Goal: Task Accomplishment & Management: Manage account settings

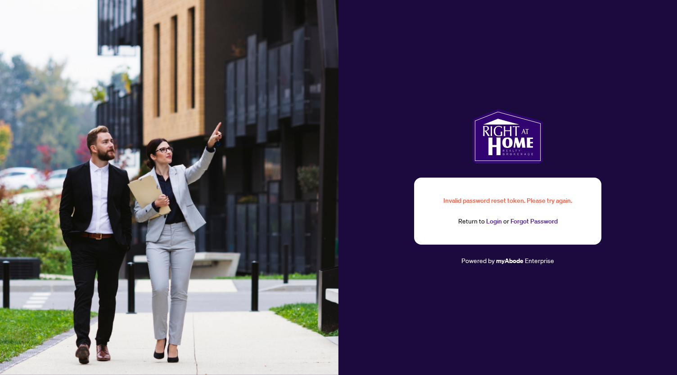
click at [490, 220] on link "Login" at bounding box center [494, 221] width 16 height 8
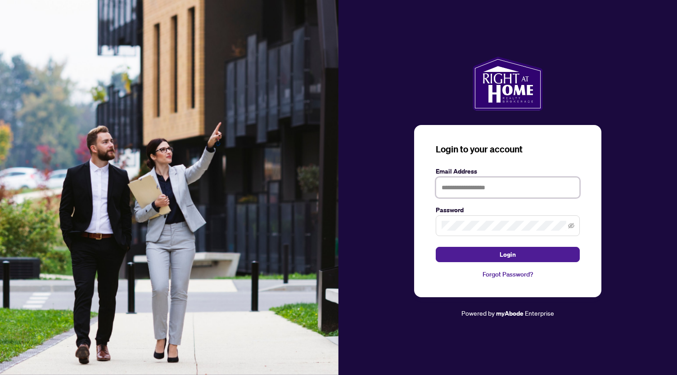
click at [491, 187] on input "text" at bounding box center [508, 187] width 144 height 21
type input "**********"
click at [571, 225] on icon "eye-invisible" at bounding box center [571, 225] width 6 height 5
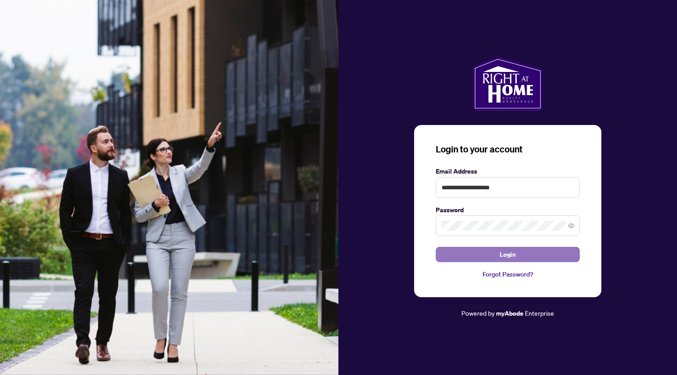
click at [516, 254] on button "Login" at bounding box center [508, 254] width 144 height 15
click at [499, 254] on button "Login" at bounding box center [508, 254] width 144 height 15
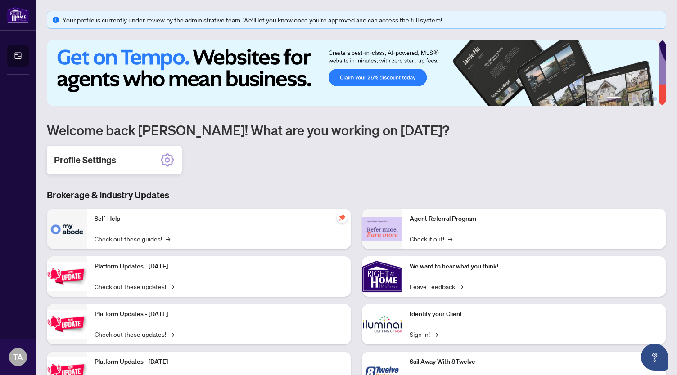
click at [153, 159] on div "Profile Settings" at bounding box center [114, 160] width 135 height 29
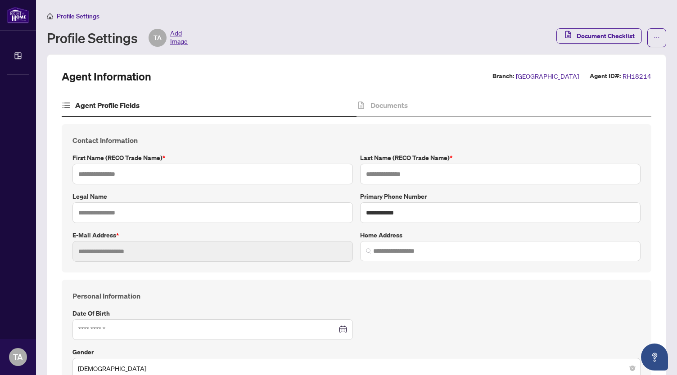
type input "*****"
type input "**********"
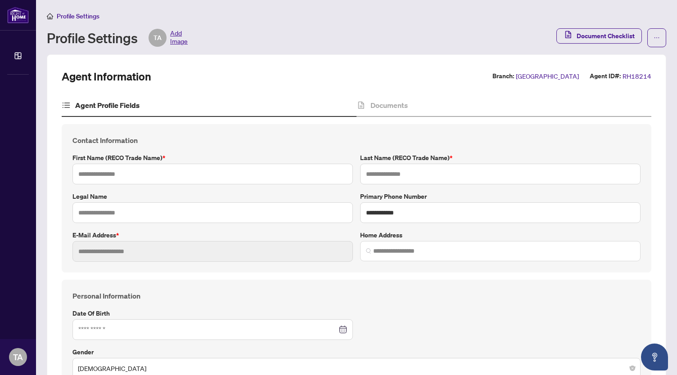
type input "**********"
type input "******"
type input "**********"
click at [653, 34] on span "button" at bounding box center [656, 38] width 6 height 14
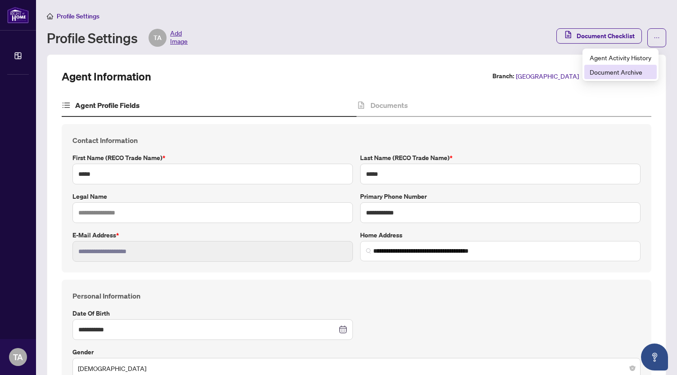
click at [619, 72] on span "Document Archive" at bounding box center [620, 72] width 62 height 10
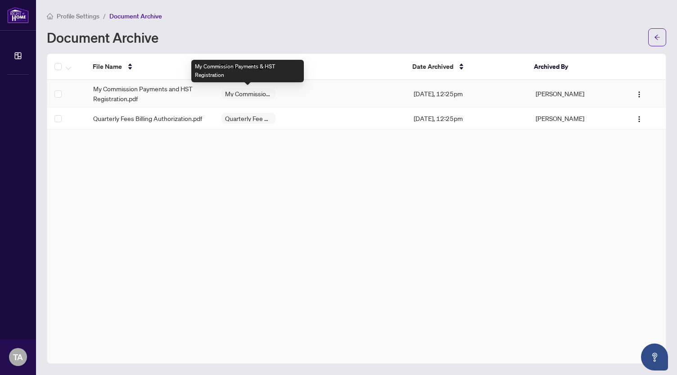
click at [248, 96] on span "My Commission Payments & HST Registration" at bounding box center [248, 93] width 54 height 6
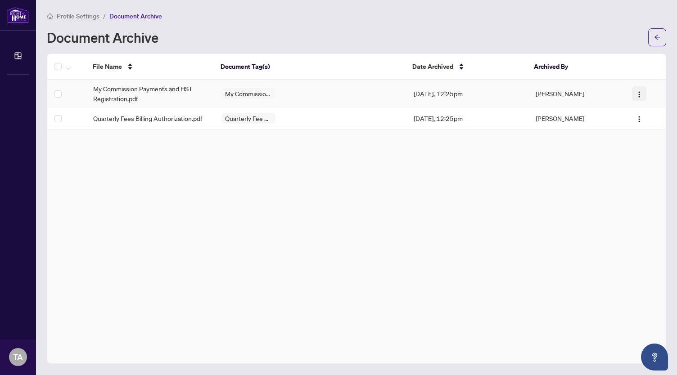
click at [635, 93] on img "button" at bounding box center [638, 94] width 7 height 7
click at [647, 112] on span "Restore File" at bounding box center [653, 111] width 34 height 10
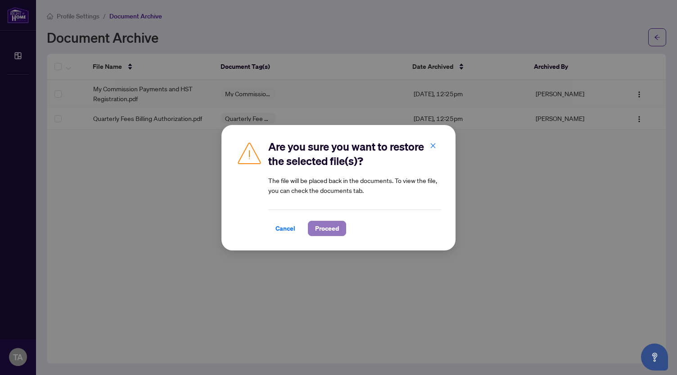
click at [328, 225] on span "Proceed" at bounding box center [327, 228] width 24 height 14
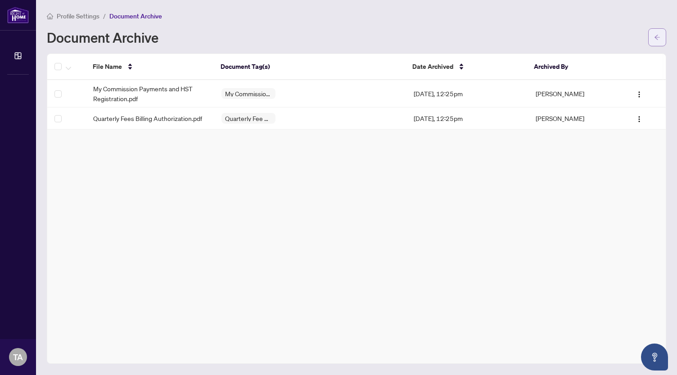
click at [659, 34] on icon "arrow-left" at bounding box center [657, 37] width 6 height 6
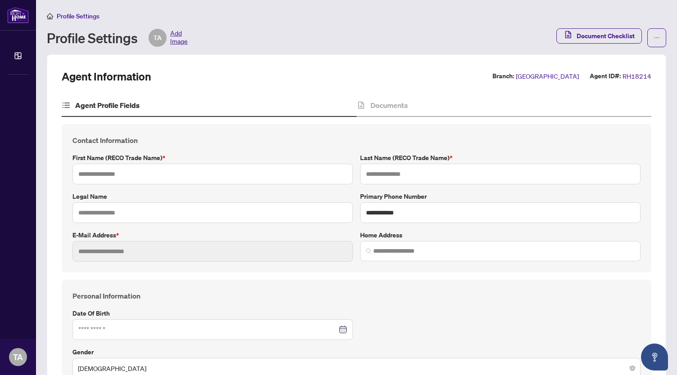
type input "*****"
type input "**********"
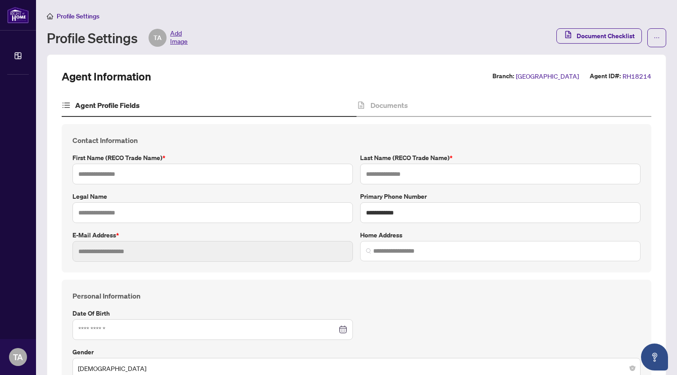
type input "**********"
type input "******"
type input "**********"
click at [606, 33] on span "Document Checklist" at bounding box center [605, 36] width 58 height 14
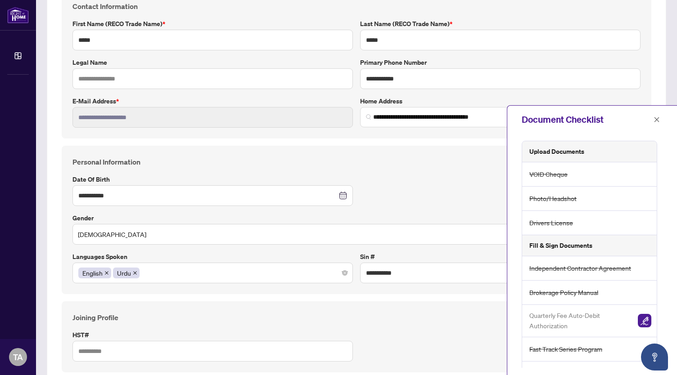
scroll to position [25, 0]
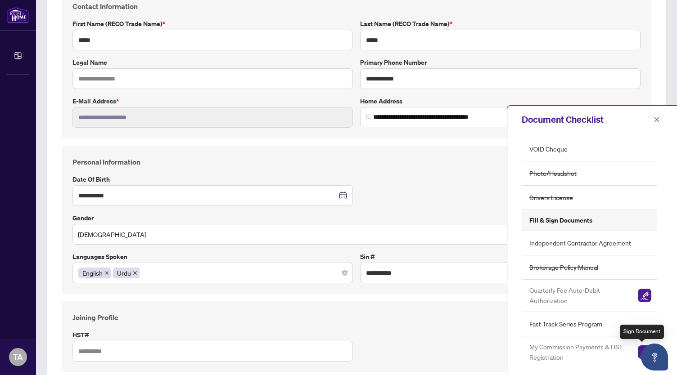
click at [638, 351] on img "button" at bounding box center [644, 352] width 13 height 13
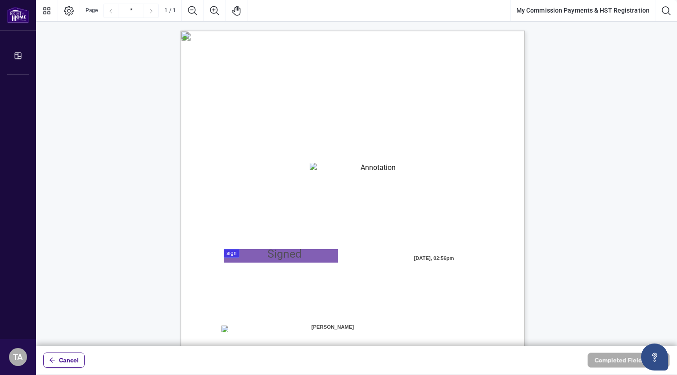
click at [377, 168] on textarea "01JYSKAFNP7KT963GEJ3KVZWMN" at bounding box center [374, 169] width 129 height 13
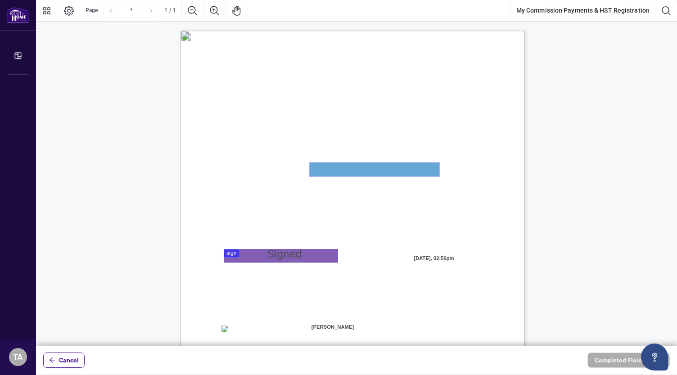
click at [367, 168] on textarea "01JYSKAFNP7KT963GEJ3KVZWMN" at bounding box center [375, 169] width 130 height 13
click at [314, 169] on textarea "01JYSKAFNP7KT963GEJ3KVZWMN" at bounding box center [375, 169] width 130 height 13
click at [431, 170] on textarea "01JYSKAFNP7KT963GEJ3KVZWMN" at bounding box center [375, 169] width 130 height 13
click at [384, 167] on textarea "01JYSKAFNP7KT963GEJ3KVZWMN" at bounding box center [375, 169] width 130 height 13
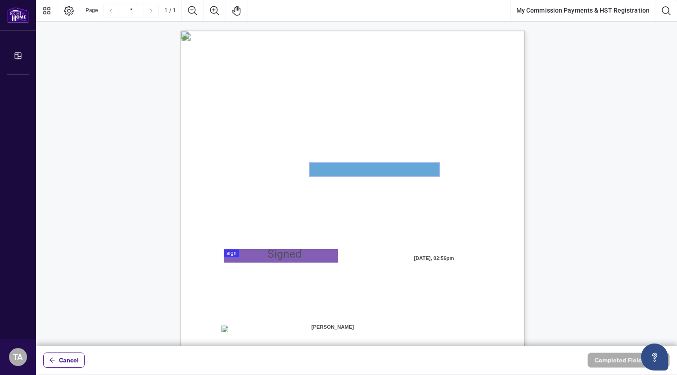
click at [384, 167] on textarea "01JYSKAFNP7KT963GEJ3KVZWMN" at bounding box center [375, 169] width 130 height 13
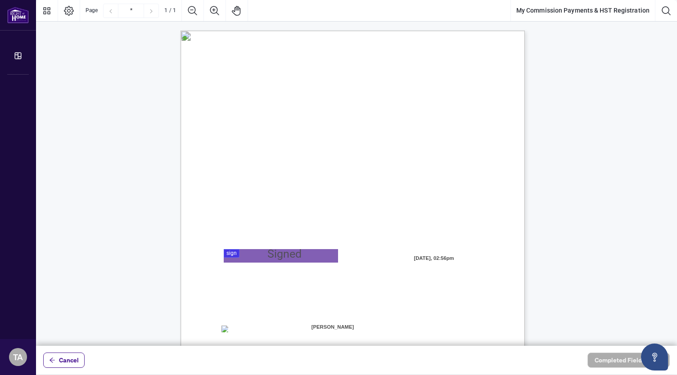
click at [300, 171] on span "My HST Registration Number is:" at bounding box center [260, 174] width 78 height 8
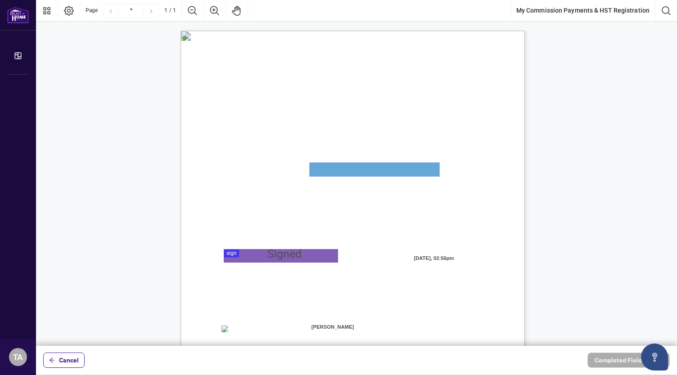
click at [424, 172] on textarea "01JYSKAFNP7KT963GEJ3KVZWMN" at bounding box center [375, 169] width 130 height 13
click at [305, 168] on div "MY COMMISSION PAYMENTS AND HST REGISTRATION For Right at Home Realty to pay out…" at bounding box center [395, 309] width 430 height 557
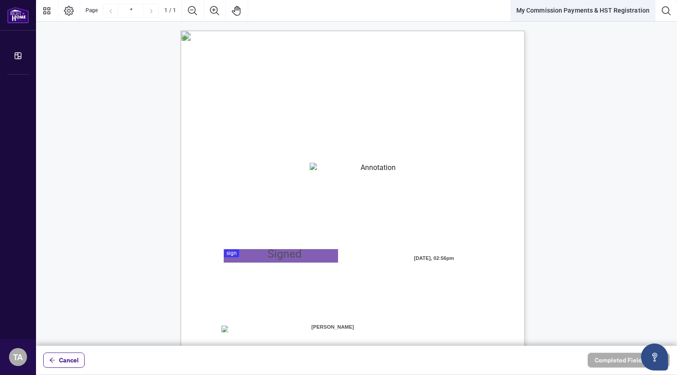
click at [582, 11] on button "My Commission Payments & HST Registration" at bounding box center [583, 11] width 144 height 22
click at [651, 356] on icon "Open asap" at bounding box center [654, 357] width 11 height 11
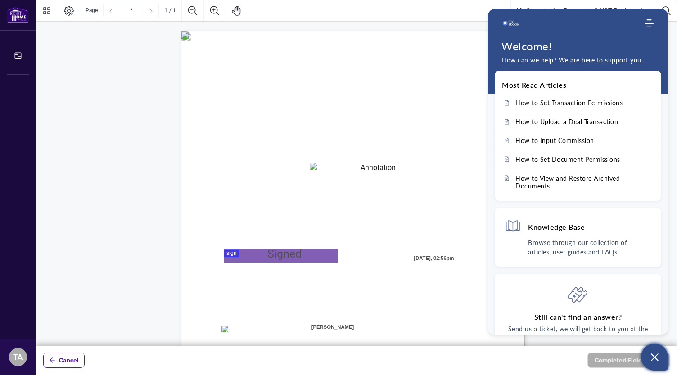
click at [421, 48] on div "MY COMMISSION PAYMENTS AND HST REGISTRATION For Right at Home Realty to pay out…" at bounding box center [395, 309] width 430 height 557
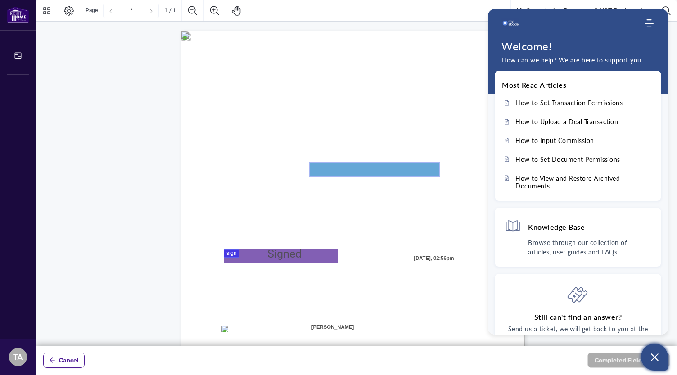
click at [434, 173] on textarea "01JYSKAFNP7KT963GEJ3KVZWMN" at bounding box center [375, 169] width 130 height 13
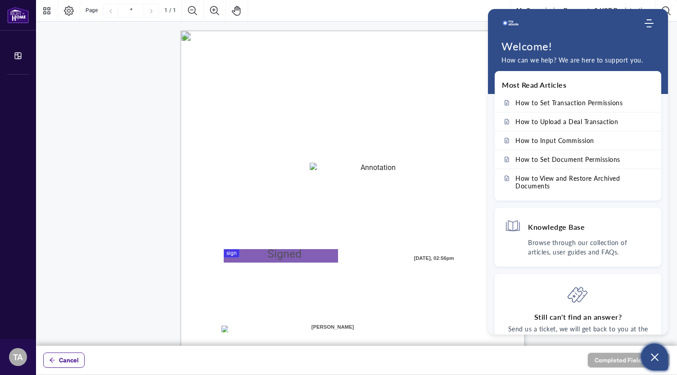
click at [369, 244] on div "MY COMMISSION PAYMENTS AND HST REGISTRATION For Right at Home Realty to pay out…" at bounding box center [395, 309] width 430 height 557
click at [271, 69] on div "MY COMMISSION PAYMENTS AND HST REGISTRATION For Right at Home Realty to pay out…" at bounding box center [395, 309] width 430 height 557
click at [426, 37] on div "MY COMMISSION PAYMENTS AND HST REGISTRATION For Right at Home Realty to pay out…" at bounding box center [395, 309] width 430 height 557
click at [653, 354] on icon "Open asap" at bounding box center [654, 357] width 11 height 11
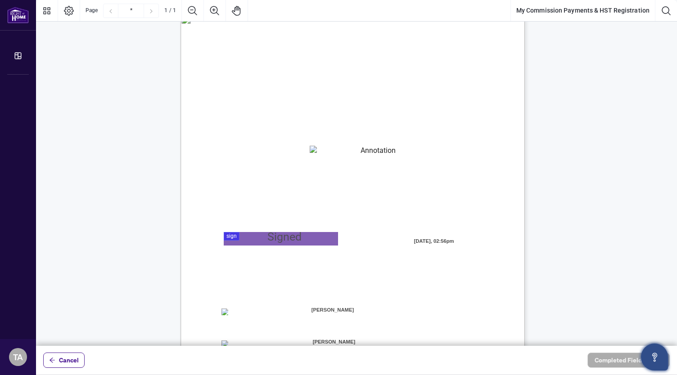
scroll to position [16, 0]
click at [187, 99] on div "MY COMMISSION PAYMENTS AND HST REGISTRATION For Right at Home Realty to pay out…" at bounding box center [395, 292] width 430 height 557
click at [300, 154] on span "My HST Registration Number is:" at bounding box center [260, 158] width 78 height 8
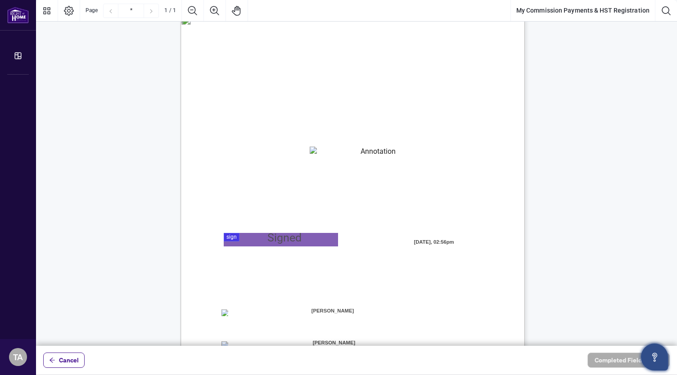
click at [300, 154] on span "My HST Registration Number is:" at bounding box center [260, 158] width 78 height 8
click at [315, 153] on textarea "01JYSKAFNP7KT963GEJ3KVZWMN" at bounding box center [375, 153] width 130 height 13
click at [300, 157] on span "My HST Registration Number is:" at bounding box center [260, 158] width 78 height 8
click at [436, 153] on textarea "01JYSKAFNP7KT963GEJ3KVZWMN" at bounding box center [374, 153] width 129 height 13
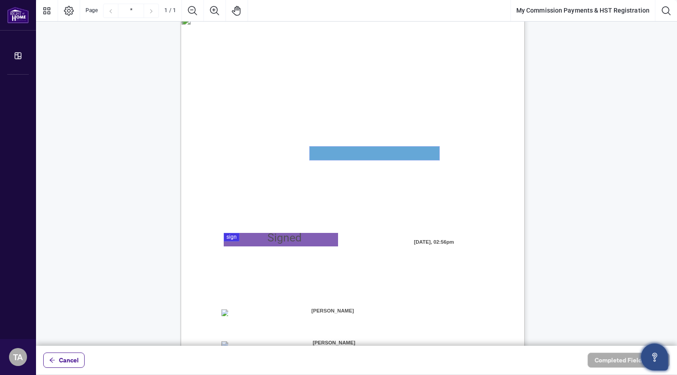
click at [436, 153] on textarea "01JYSKAFNP7KT963GEJ3KVZWMN" at bounding box center [375, 153] width 130 height 13
click at [391, 150] on textarea "01JYSKAFNP7KT963GEJ3KVZWMN" at bounding box center [375, 153] width 130 height 13
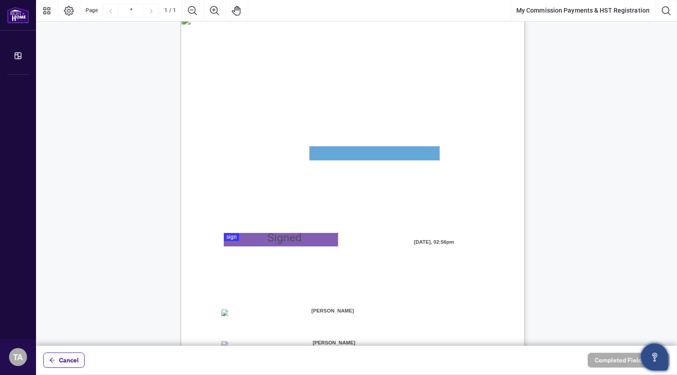
click at [382, 155] on textarea "01JYSKAFNP7KT963GEJ3KVZWMN" at bounding box center [375, 153] width 130 height 13
drag, startPoint x: 382, startPoint y: 155, endPoint x: 360, endPoint y: 155, distance: 21.2
click at [360, 155] on textarea "01JYSKAFNP7KT963GEJ3KVZWMN" at bounding box center [375, 153] width 130 height 13
click at [357, 153] on textarea "01JYSKAFNP7KT963GEJ3KVZWMN" at bounding box center [375, 153] width 130 height 13
drag, startPoint x: 314, startPoint y: 153, endPoint x: 432, endPoint y: 148, distance: 118.0
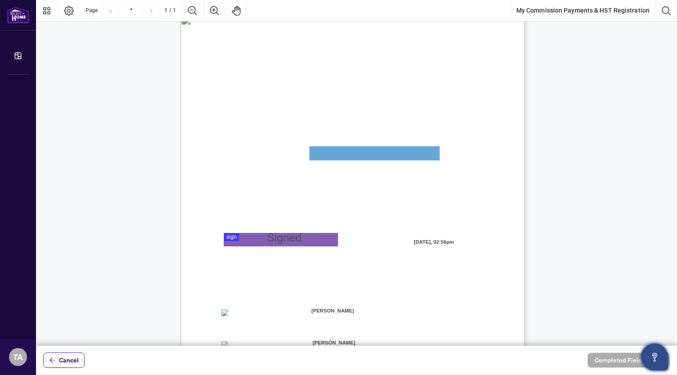
click at [432, 148] on textarea "01JYSKAFNP7KT963GEJ3KVZWMN" at bounding box center [375, 153] width 130 height 13
click at [436, 153] on textarea "01JYSKAFNP7KT963GEJ3KVZWMN" at bounding box center [375, 153] width 130 height 13
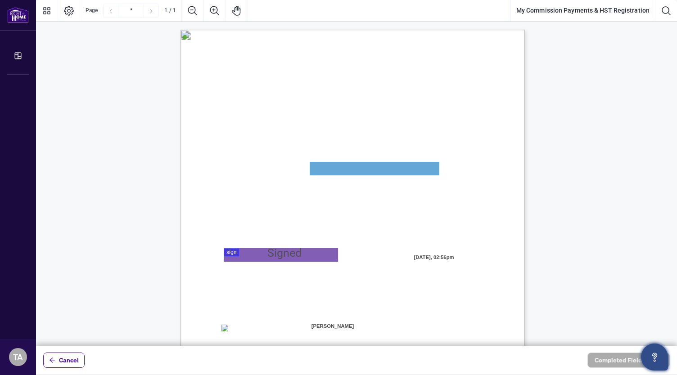
scroll to position [0, 0]
click at [323, 169] on textarea "01JYSKAFNP7KT963GEJ3KVZWMN" at bounding box center [375, 169] width 130 height 13
click at [312, 169] on textarea "01JYSKAFNP7KT963GEJ3KVZWMN" at bounding box center [375, 169] width 130 height 13
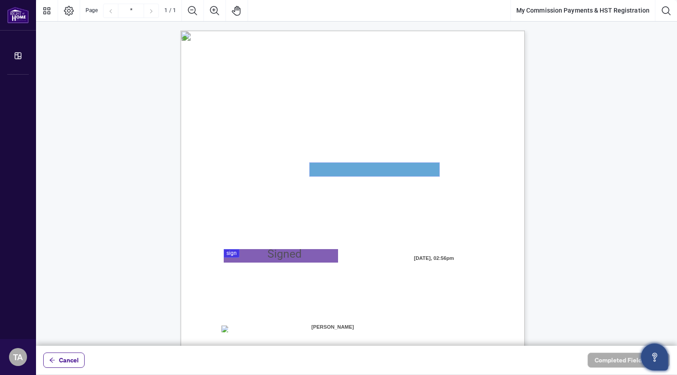
click at [324, 171] on textarea "01JYSKAFNP7KT963GEJ3KVZWMN" at bounding box center [375, 169] width 130 height 13
click at [436, 176] on textarea "01JYSKAFNP7KT963GEJ3KVZWMN" at bounding box center [375, 169] width 130 height 13
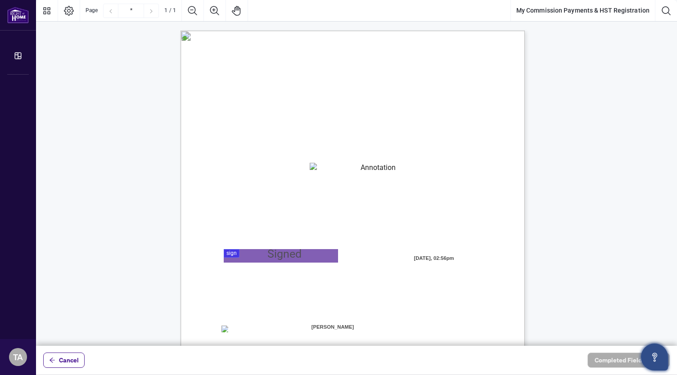
click at [300, 175] on span "My HST Registration Number is:" at bounding box center [260, 174] width 78 height 8
click at [300, 176] on span "My HST Registration Number is:" at bounding box center [260, 174] width 78 height 8
click at [300, 175] on span "My HST Registration Number is:" at bounding box center [260, 174] width 78 height 8
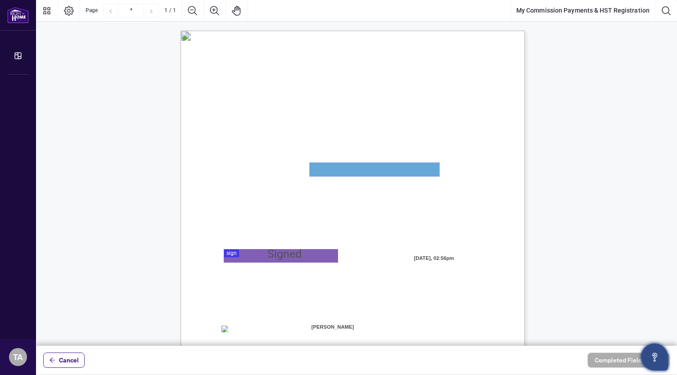
click at [435, 169] on textarea "01JYSKAFNP7KT963GEJ3KVZWMN" at bounding box center [375, 169] width 130 height 13
click at [434, 168] on textarea "01JYSKAFNP7KT963GEJ3KVZWMN" at bounding box center [375, 169] width 130 height 13
click at [322, 173] on textarea "01JYSKAFNP7KT963GEJ3KVZWMN" at bounding box center [375, 169] width 130 height 13
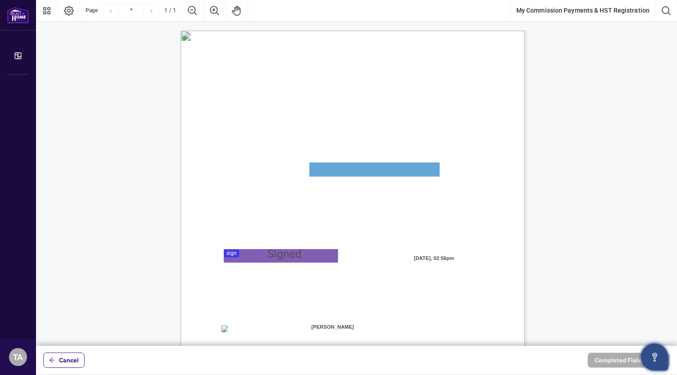
click at [310, 171] on textarea "01JYSKAFNP7KT963GEJ3KVZWMN" at bounding box center [375, 169] width 130 height 13
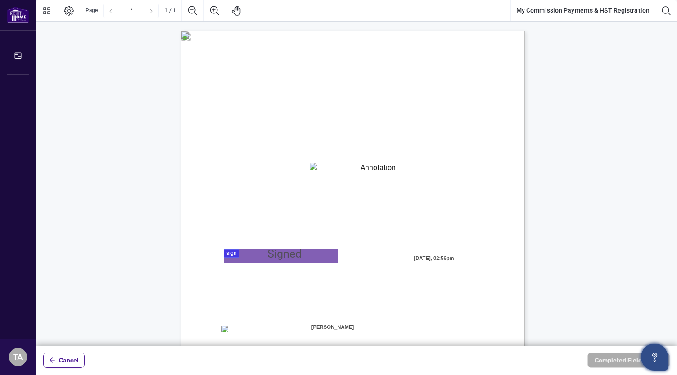
click at [439, 163] on div "MY COMMISSION PAYMENTS AND HST REGISTRATION For Right at Home Realty to pay out…" at bounding box center [395, 309] width 430 height 557
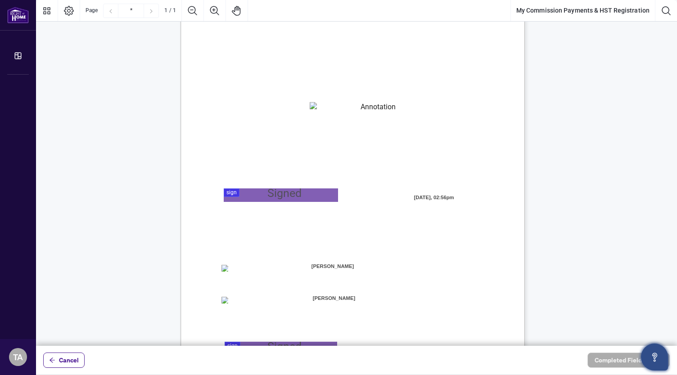
scroll to position [49, 0]
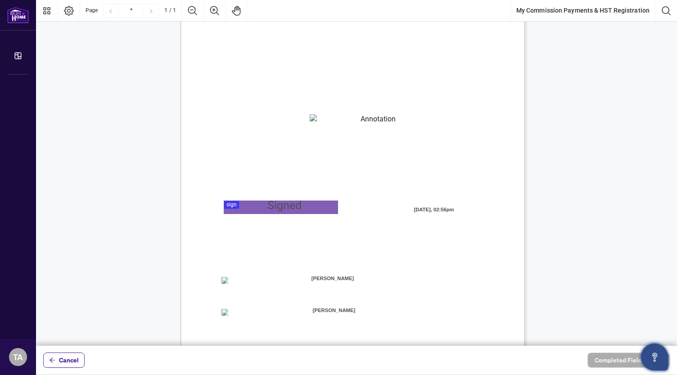
click at [300, 125] on span "My HST Registration Number is:" at bounding box center [260, 125] width 78 height 8
click at [425, 118] on textarea "01JYSKAFNP7KT963GEJ3KVZWMN" at bounding box center [374, 120] width 129 height 13
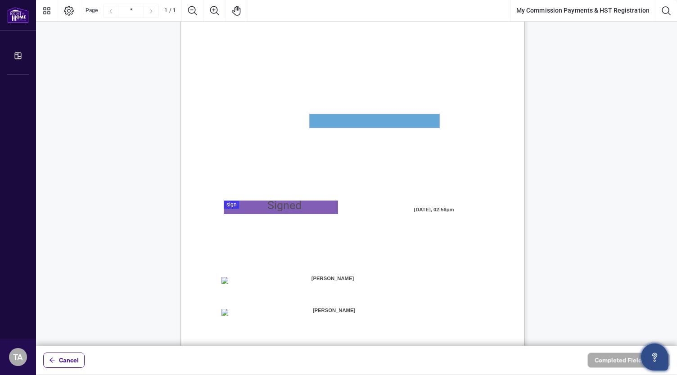
click at [425, 118] on textarea "01JYSKAFNP7KT963GEJ3KVZWMN" at bounding box center [375, 120] width 130 height 13
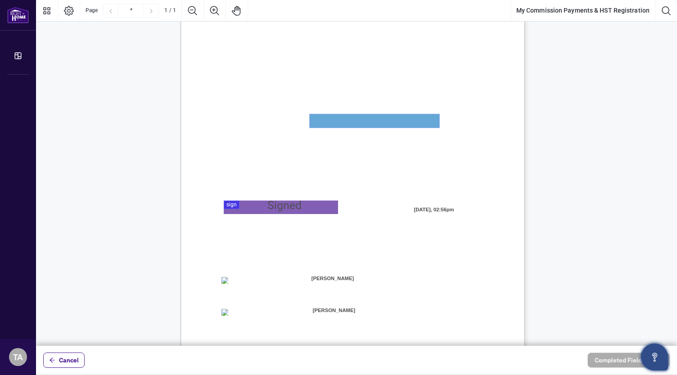
click at [436, 122] on textarea "01JYSKAFNP7KT963GEJ3KVZWMN" at bounding box center [375, 120] width 130 height 13
click at [318, 119] on textarea "01JYSKAFNP7KT963GEJ3KVZWMN" at bounding box center [375, 120] width 130 height 13
click at [416, 126] on textarea "01JYSKAFNP7KT963GEJ3KVZWMN" at bounding box center [375, 120] width 130 height 13
click at [404, 123] on textarea "01JYSKAFNP7KT963GEJ3KVZWMN" at bounding box center [375, 120] width 130 height 13
click at [415, 120] on textarea "01JYSKAFNP7KT963GEJ3KVZWMN" at bounding box center [375, 120] width 130 height 13
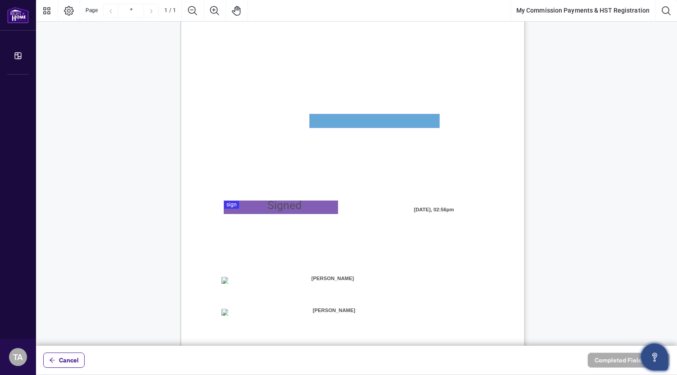
click at [400, 124] on textarea "01JYSKAFNP7KT963GEJ3KVZWMN" at bounding box center [375, 120] width 130 height 13
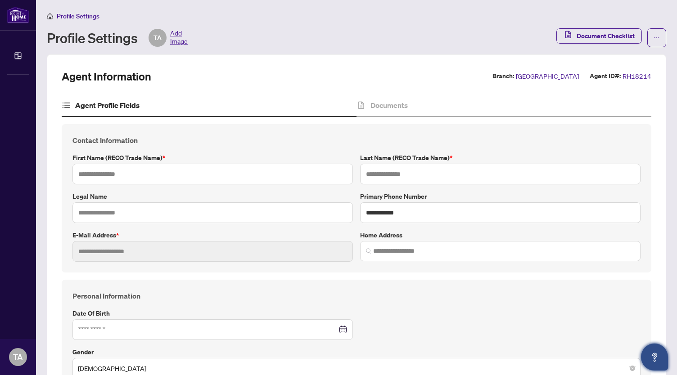
type input "*****"
type input "**********"
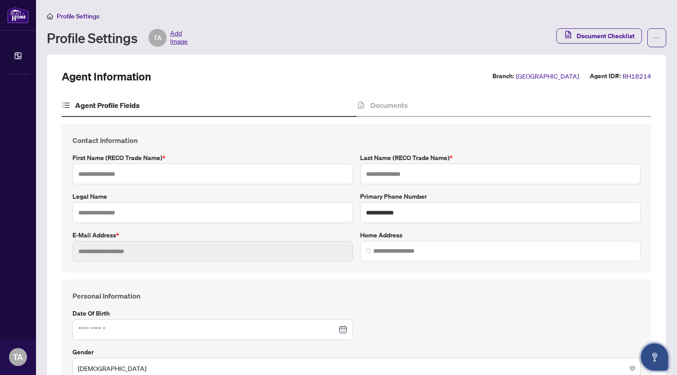
type input "**********"
type input "******"
type input "**********"
